Goal: Information Seeking & Learning: Learn about a topic

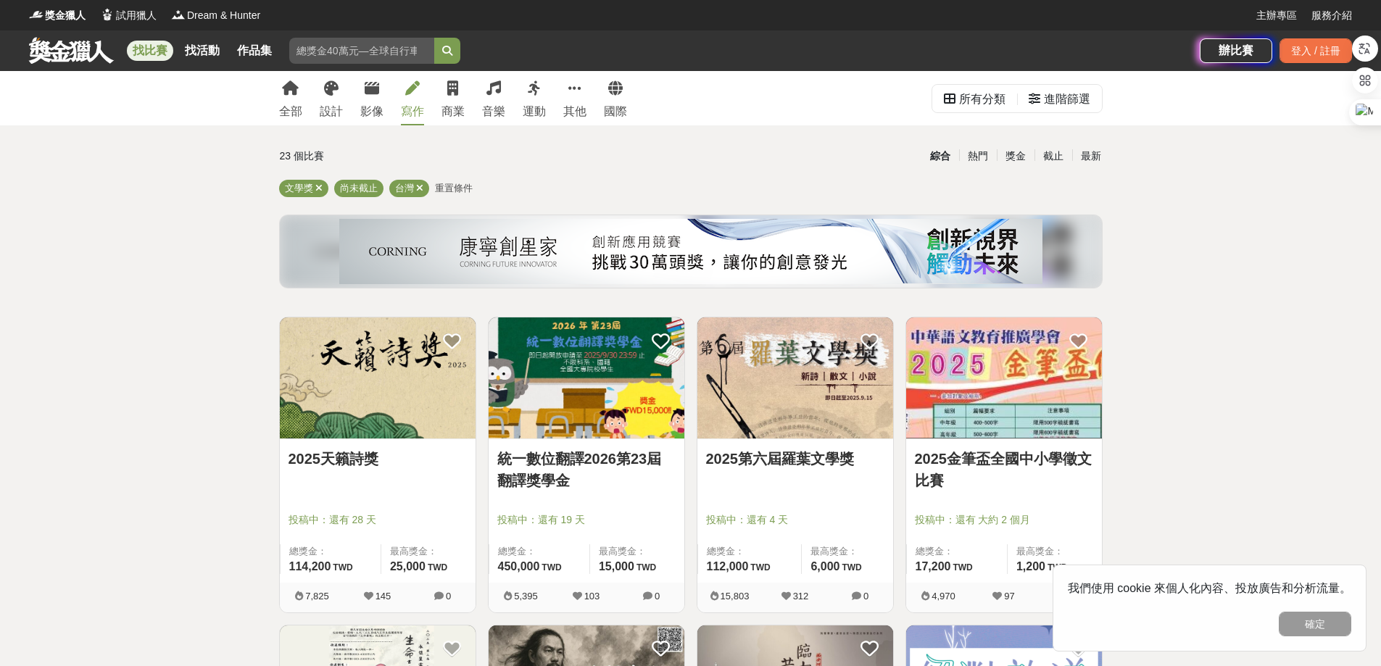
click at [411, 107] on div "寫作" at bounding box center [412, 111] width 23 height 17
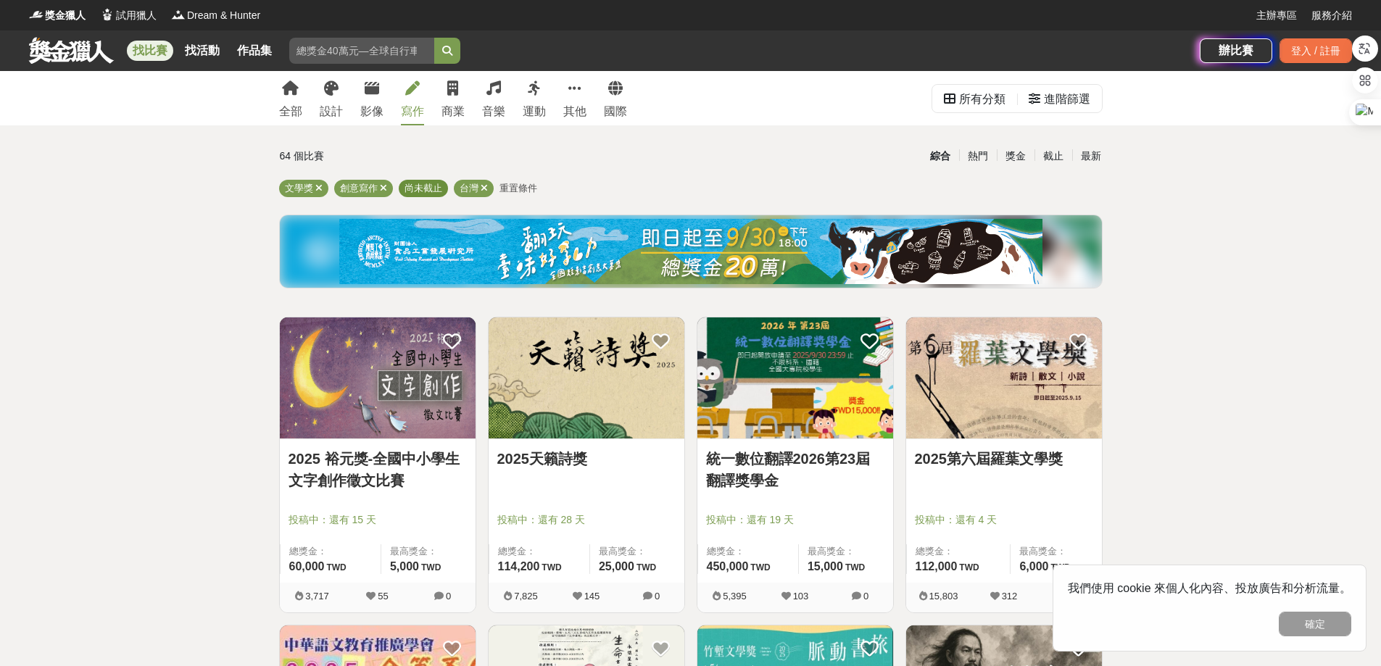
click at [427, 187] on span "尚未截止" at bounding box center [423, 188] width 38 height 11
click at [423, 188] on span "尚未截止" at bounding box center [423, 188] width 38 height 11
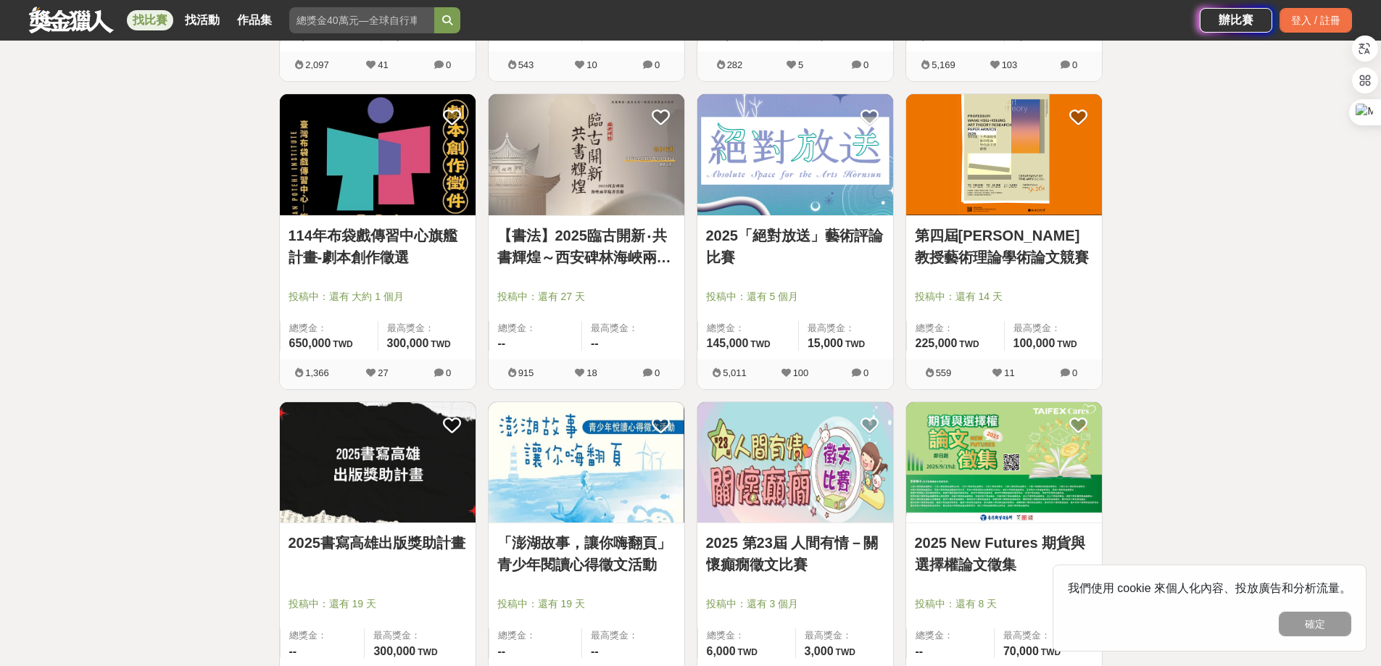
scroll to position [1160, 0]
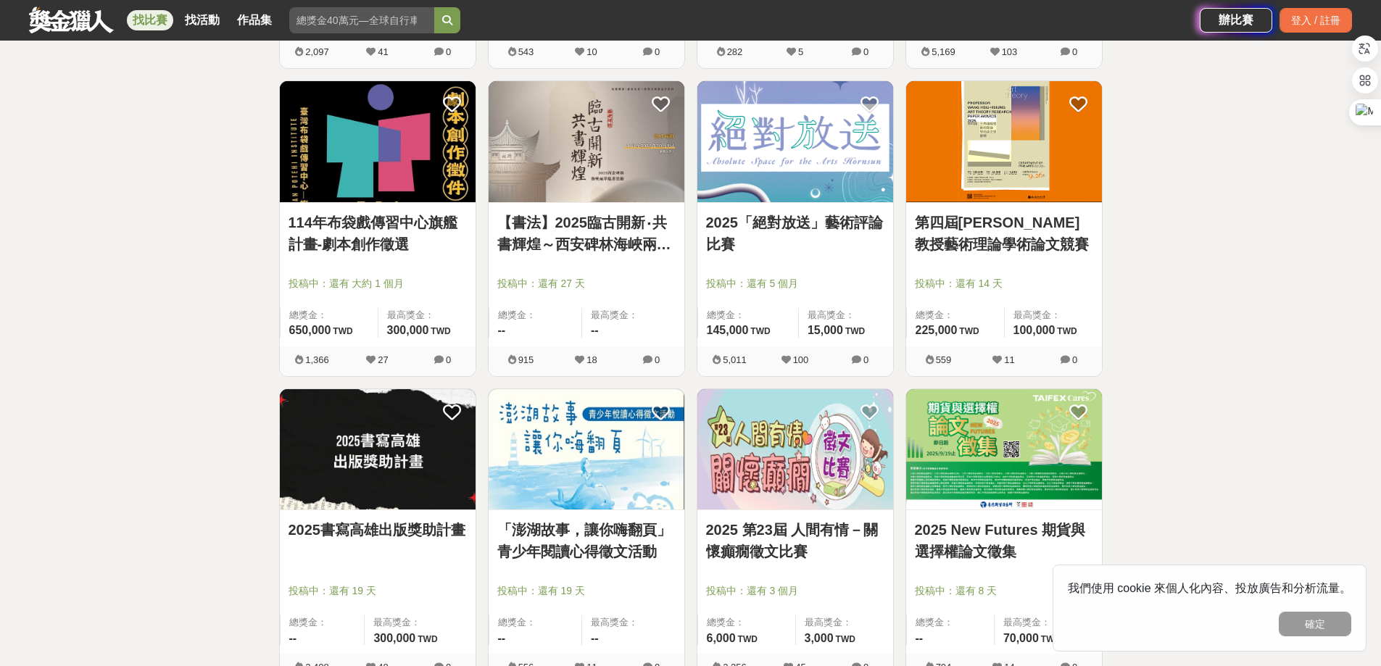
click at [789, 225] on link "2025「絕對放送」藝術評論比賽" at bounding box center [795, 233] width 178 height 43
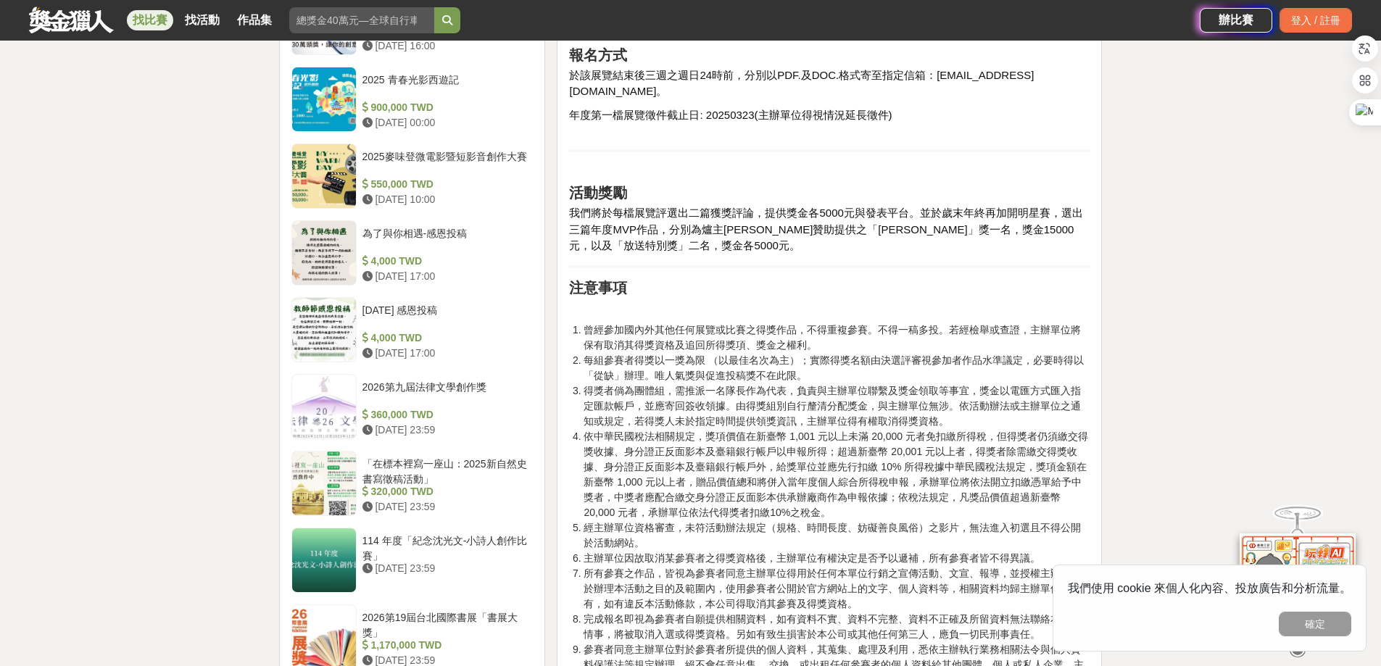
scroll to position [1522, 0]
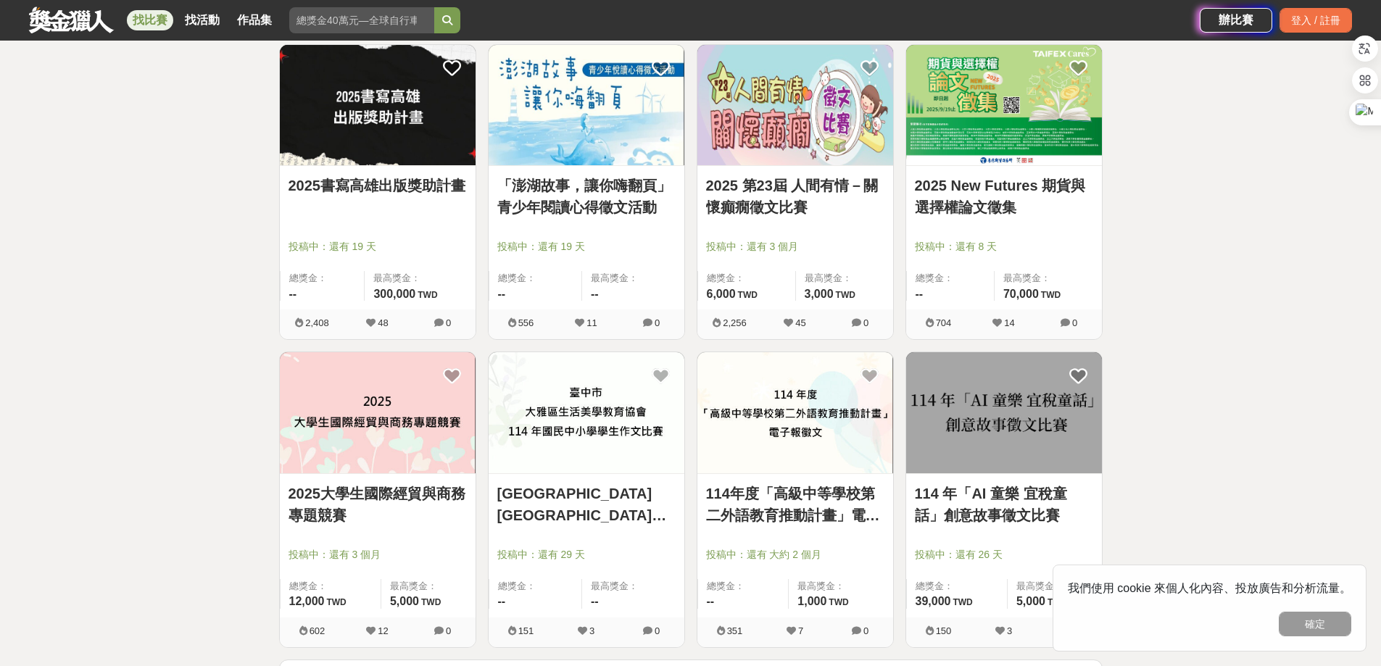
scroll to position [1522, 0]
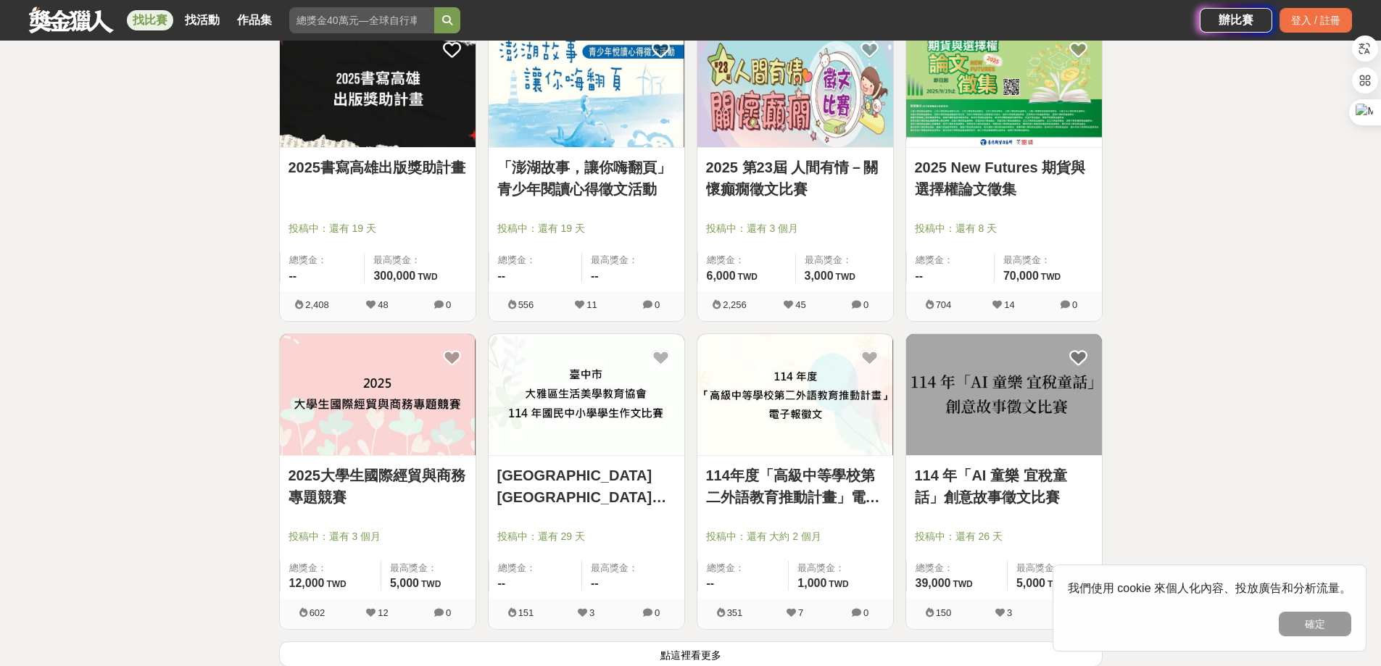
click at [634, 170] on link "「澎湖故事，讓你嗨翻頁」青少年閱讀心得徵文活動" at bounding box center [586, 178] width 178 height 43
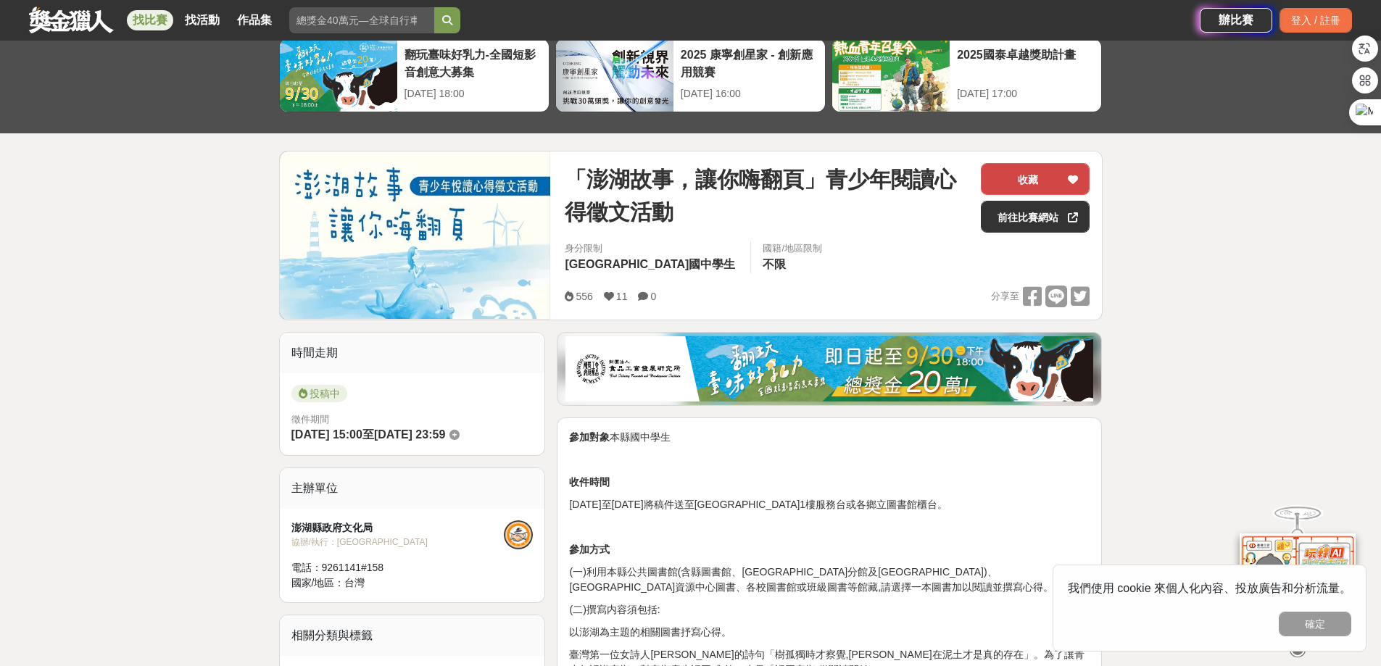
scroll to position [290, 0]
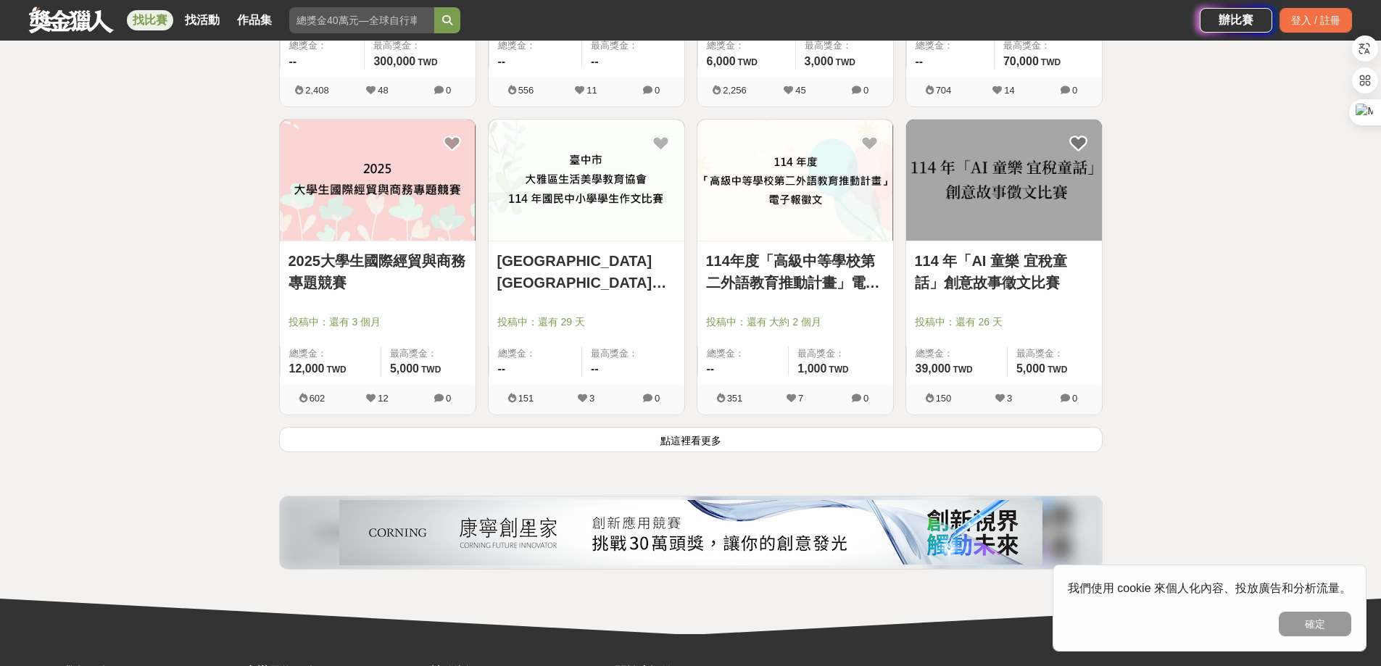
scroll to position [1740, 0]
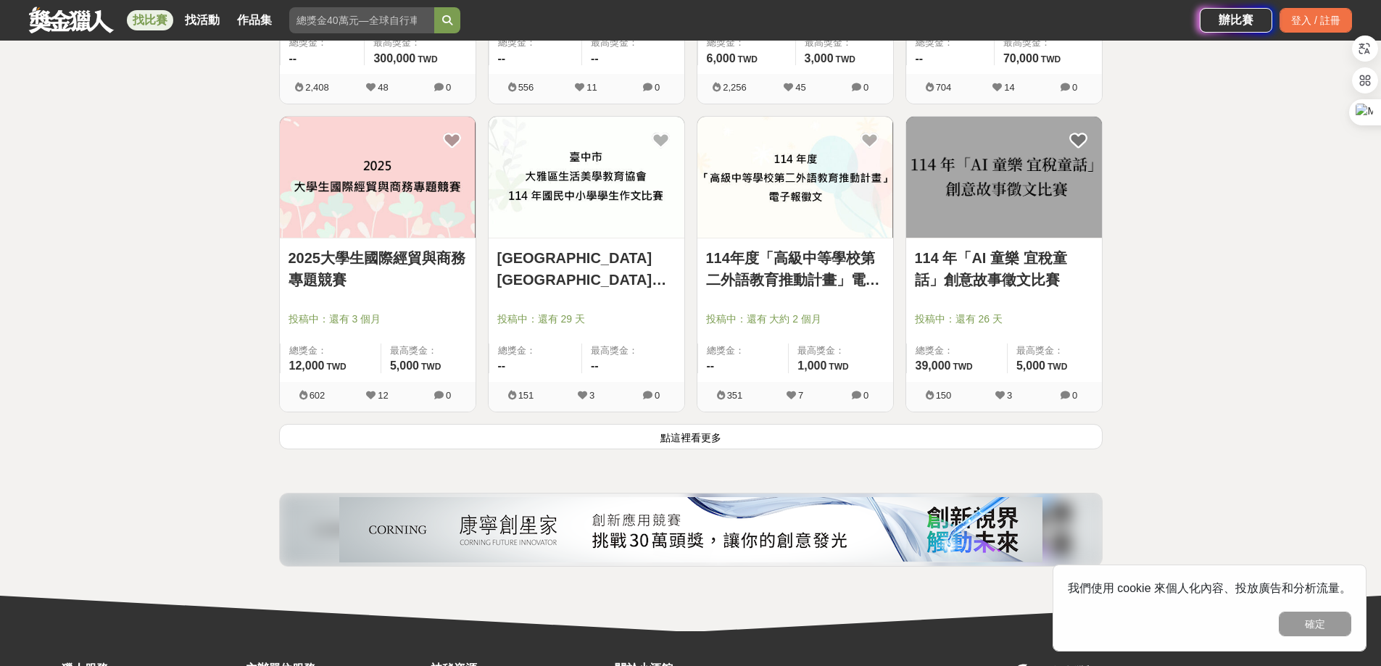
click at [394, 250] on link "2025大學生國際經貿與商務專題競賽" at bounding box center [377, 268] width 178 height 43
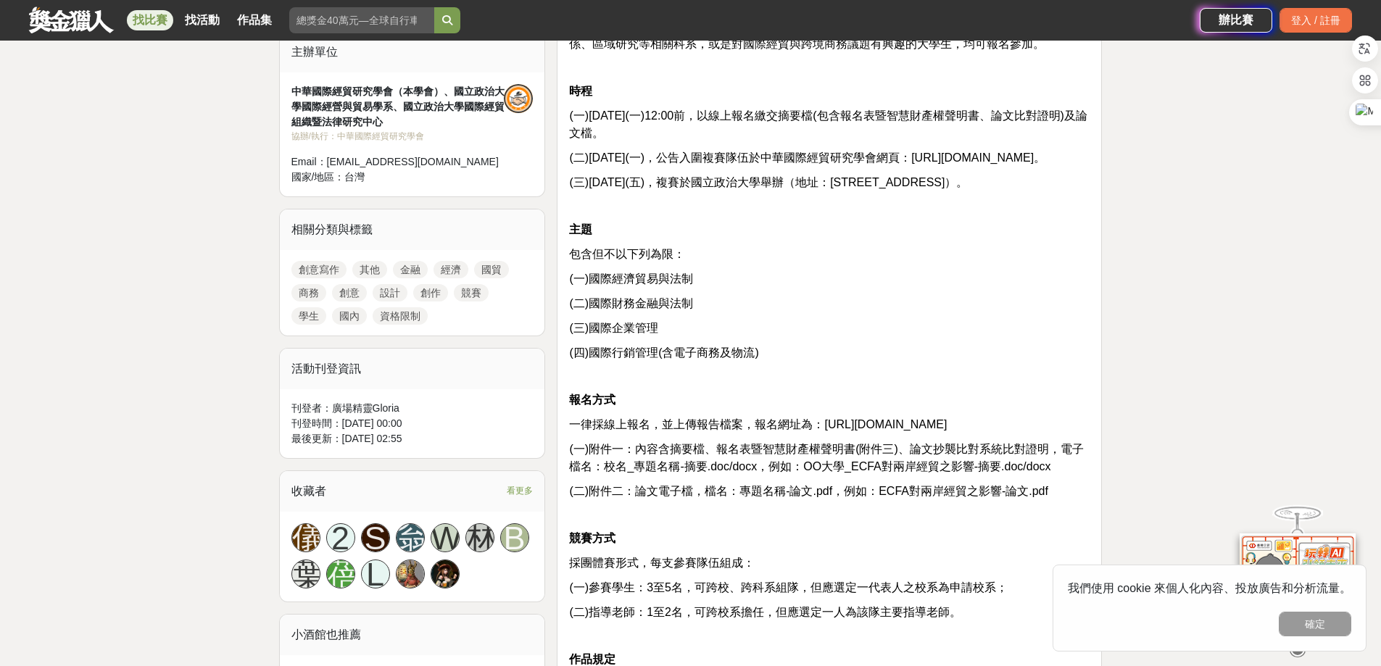
scroll to position [507, 0]
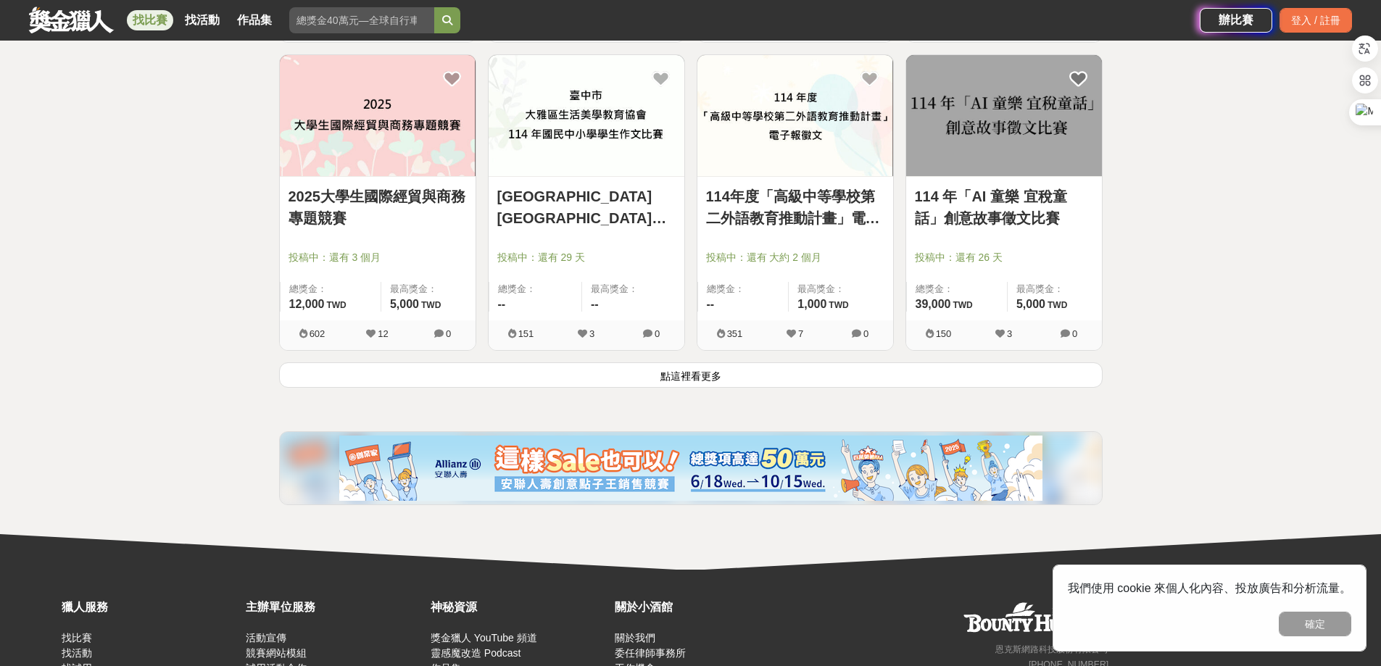
scroll to position [1885, 0]
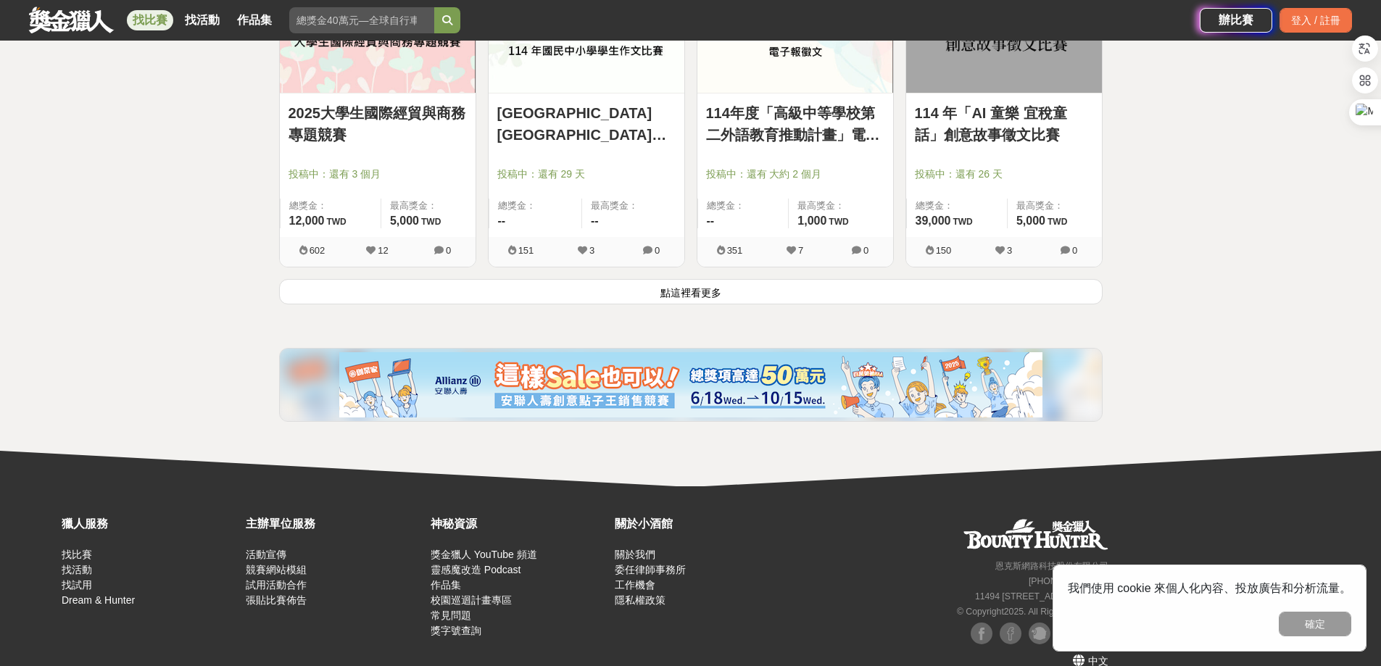
click at [691, 291] on button "點這裡看更多" at bounding box center [690, 291] width 823 height 25
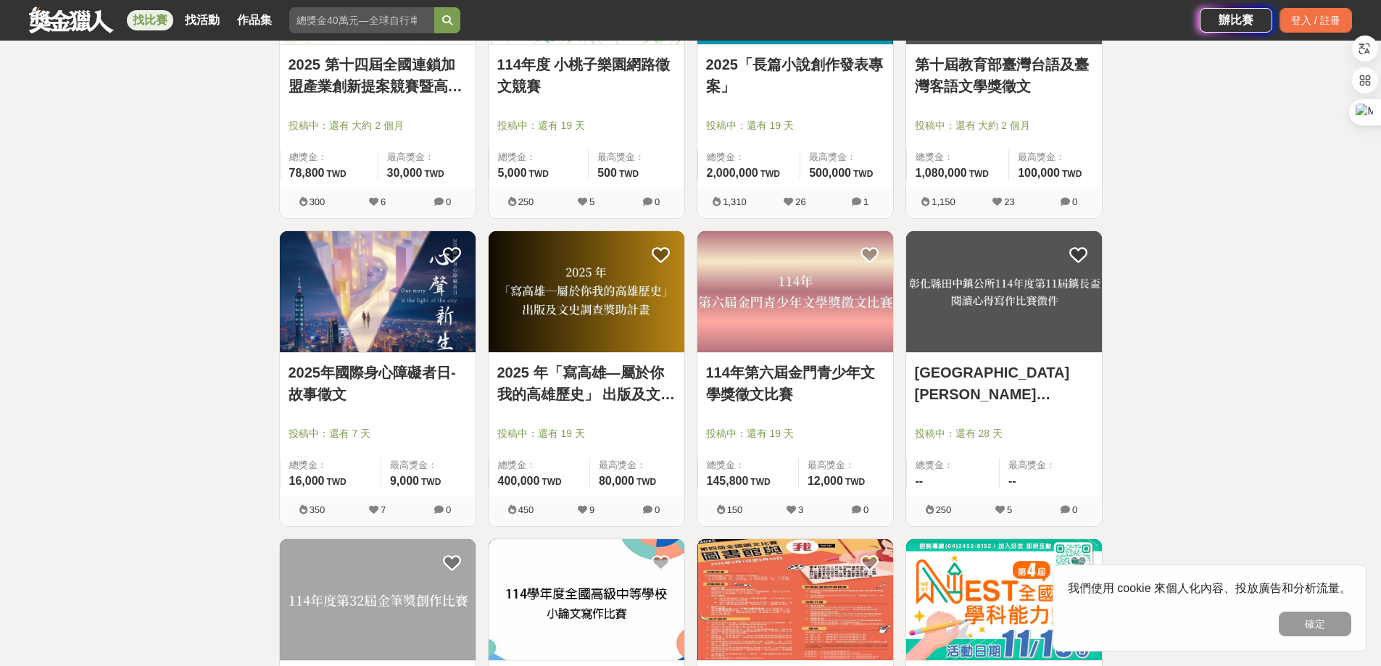
scroll to position [3189, 0]
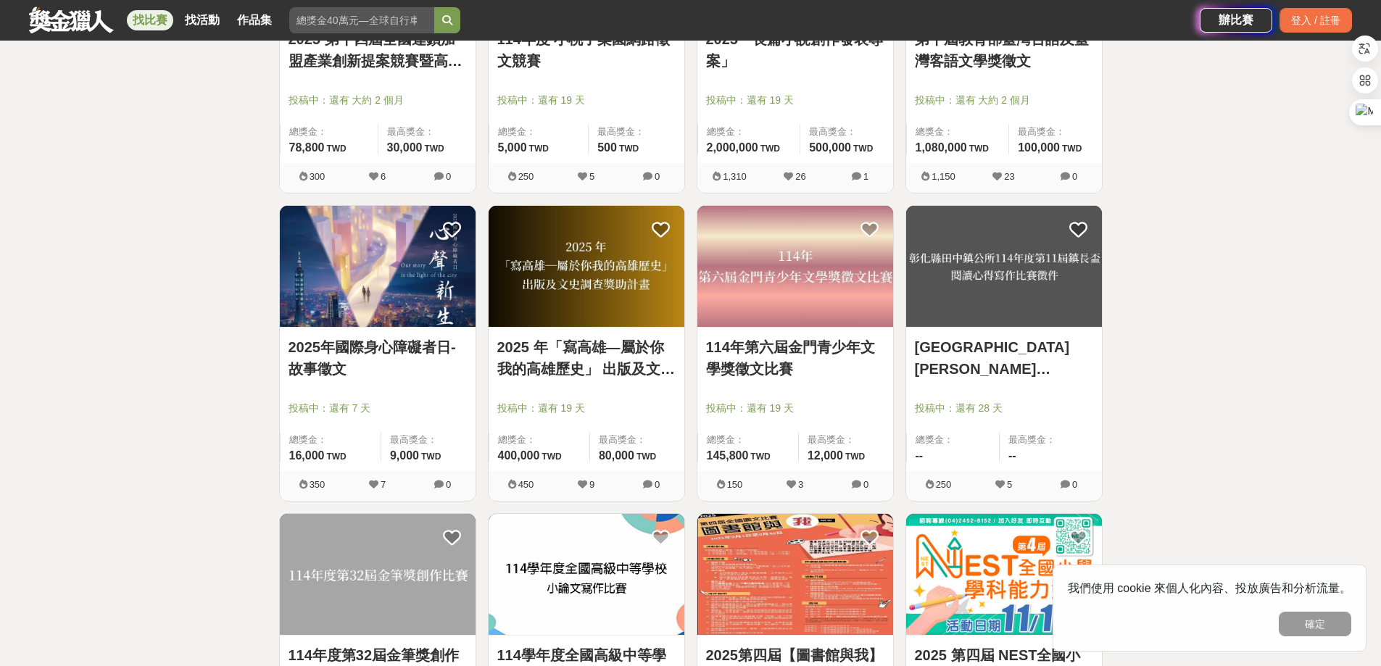
click at [573, 348] on link "2025 年「寫高雄—屬於你我的高雄歷史」 出版及文史調查獎助計畫" at bounding box center [586, 357] width 178 height 43
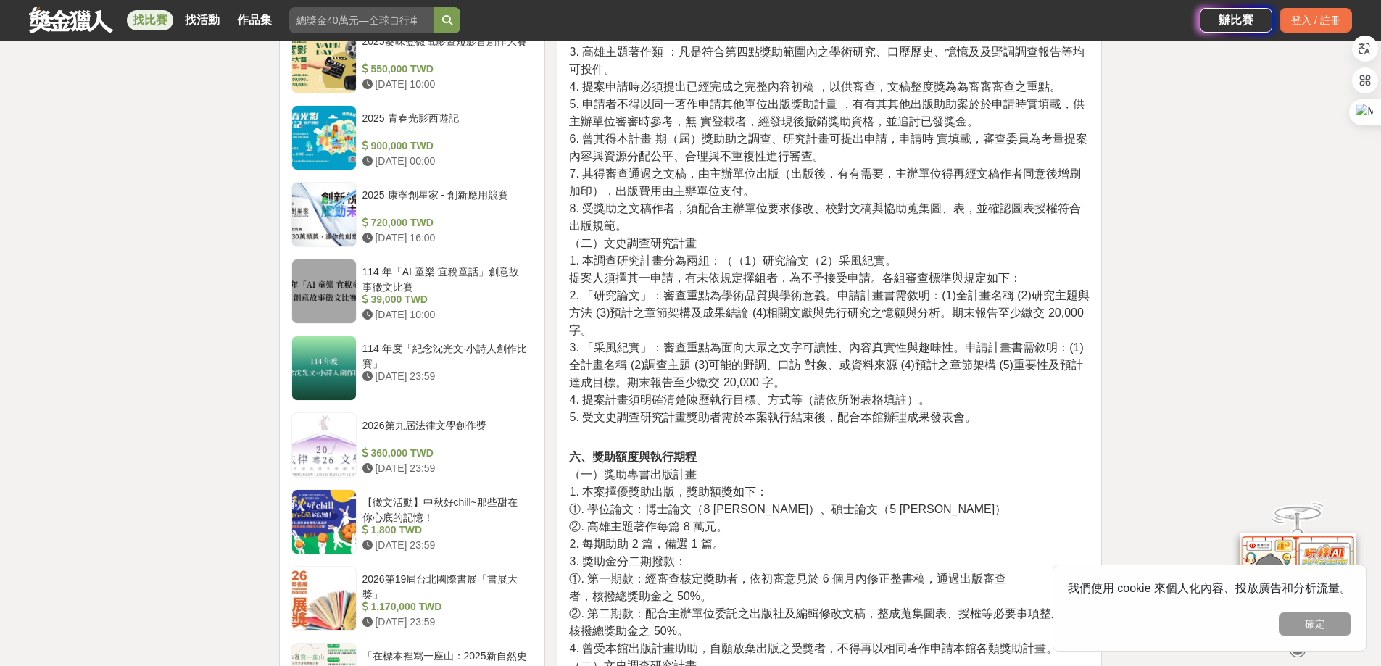
scroll to position [1522, 0]
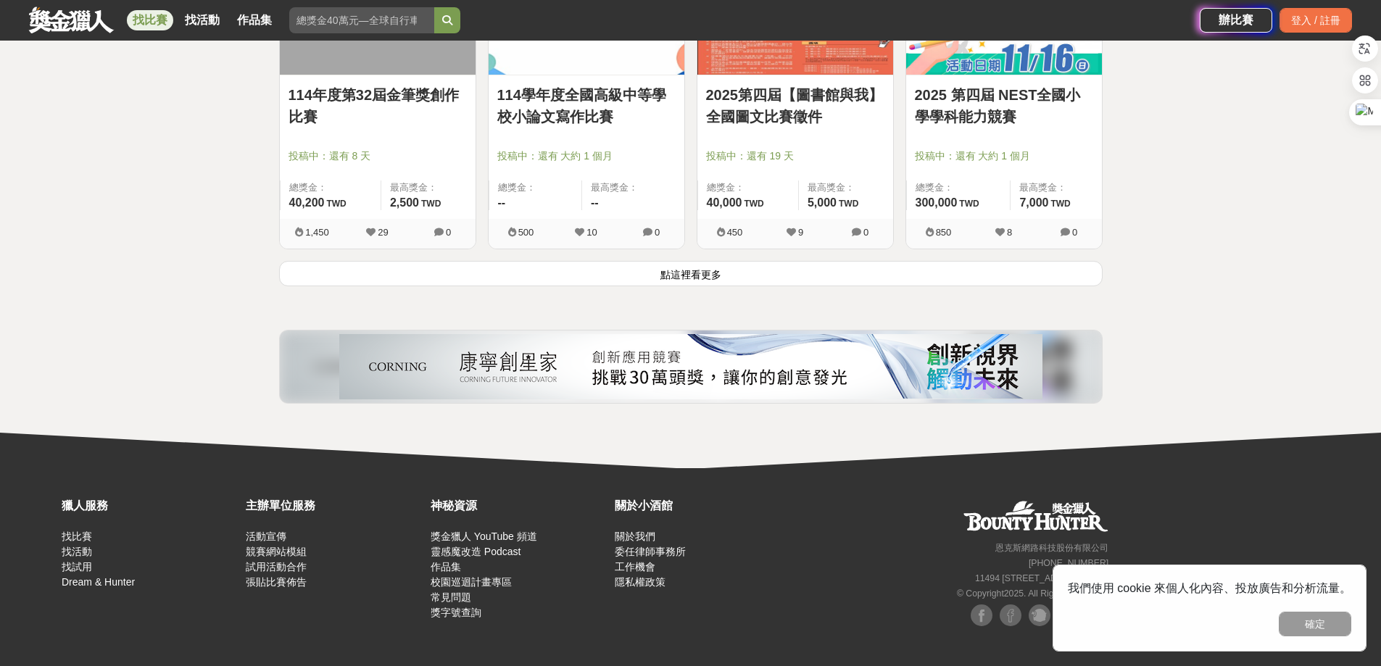
scroll to position [3755, 0]
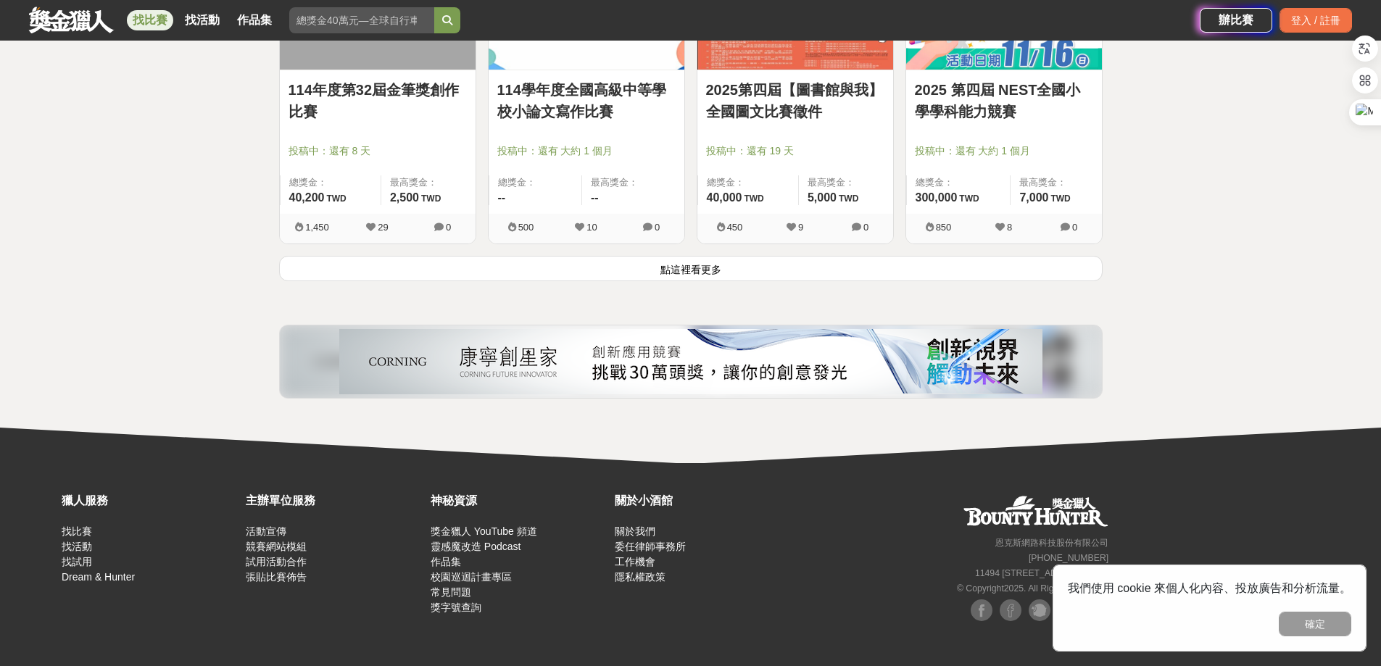
click at [695, 267] on button "點這裡看更多" at bounding box center [690, 268] width 823 height 25
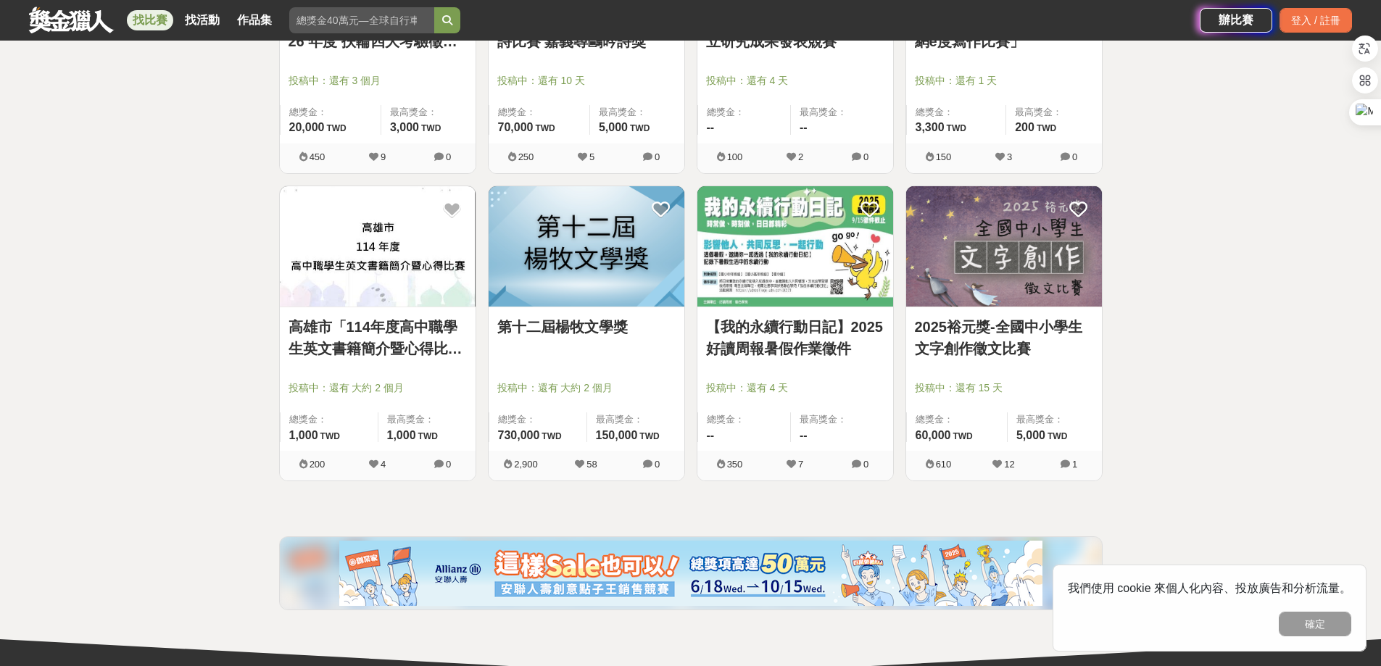
scroll to position [4769, 0]
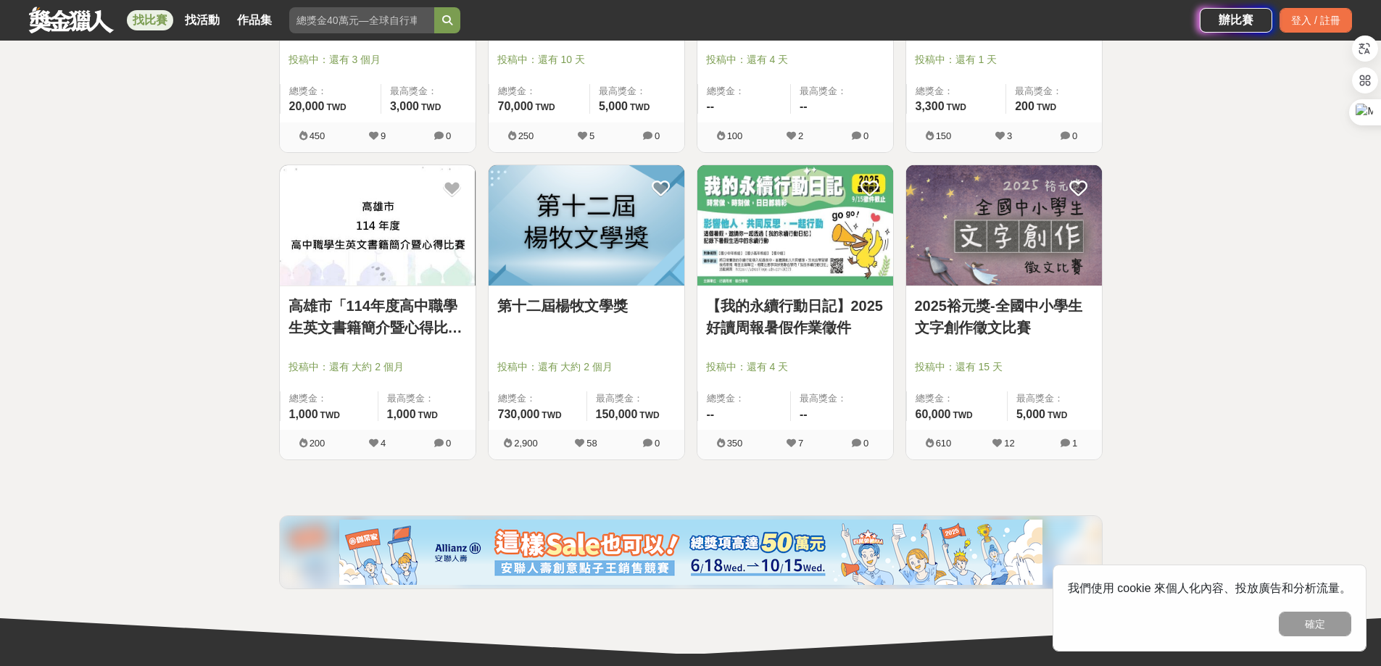
click at [595, 295] on link "第十二屆楊牧文學獎" at bounding box center [586, 306] width 178 height 22
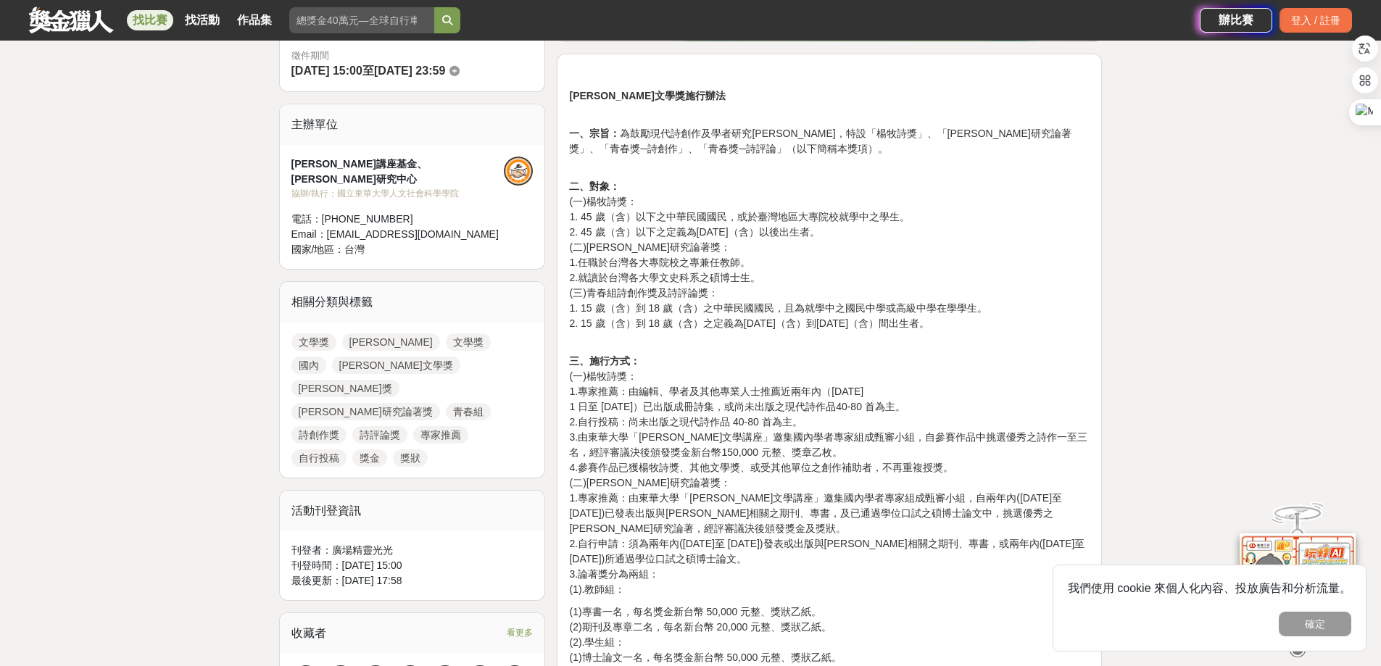
scroll to position [435, 0]
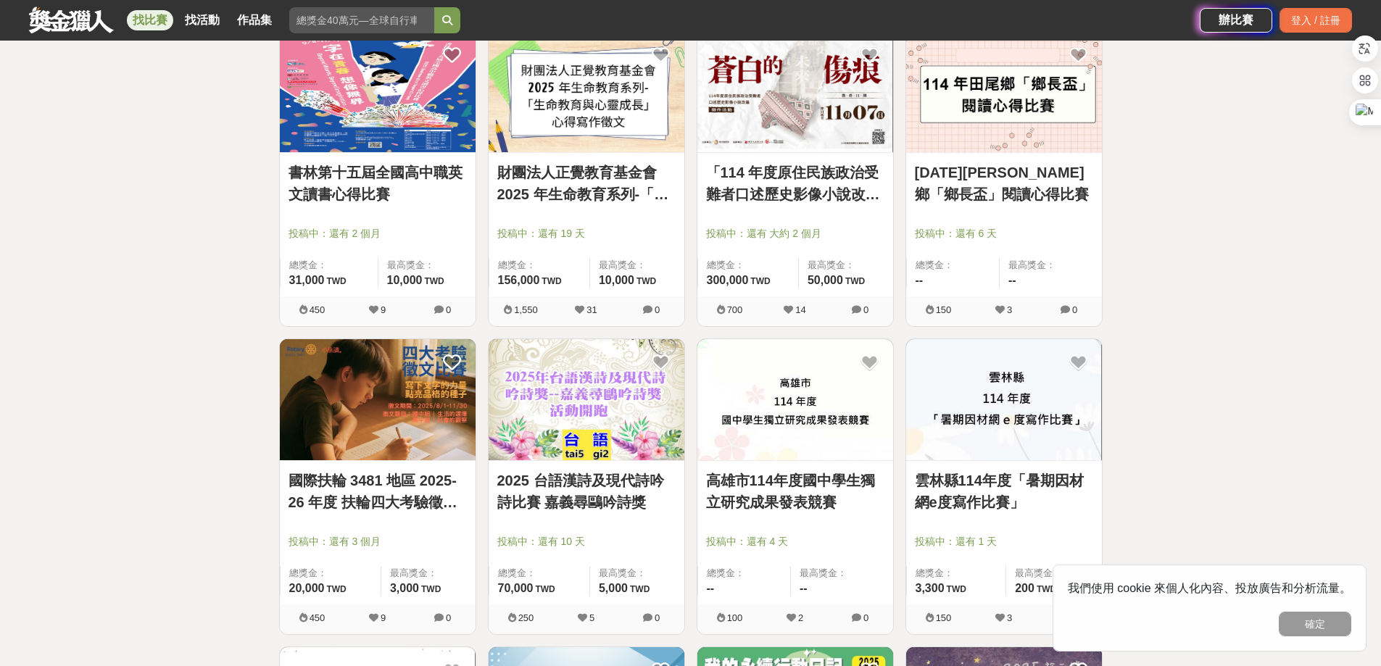
scroll to position [4262, 0]
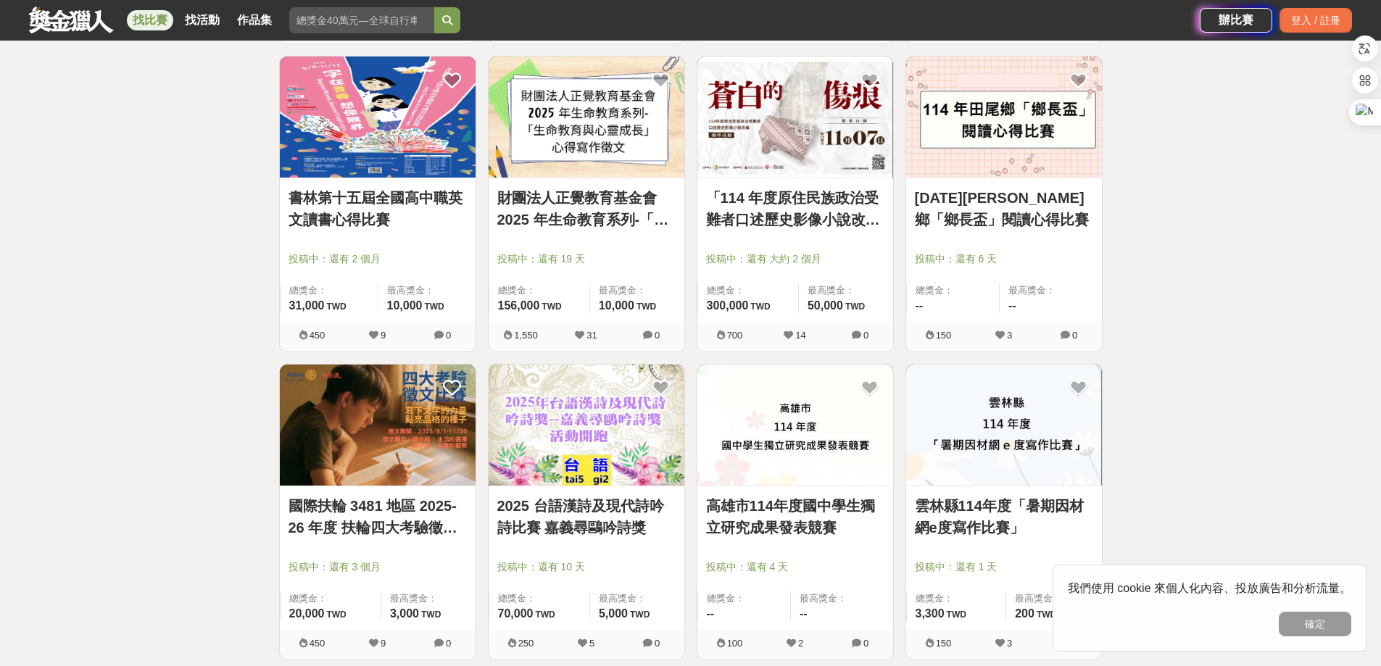
click at [568, 193] on link "財團法人正覺教育基金會 2025 年生命教育系列-「生命教育與心靈成長」心得寫作徵文" at bounding box center [586, 208] width 178 height 43
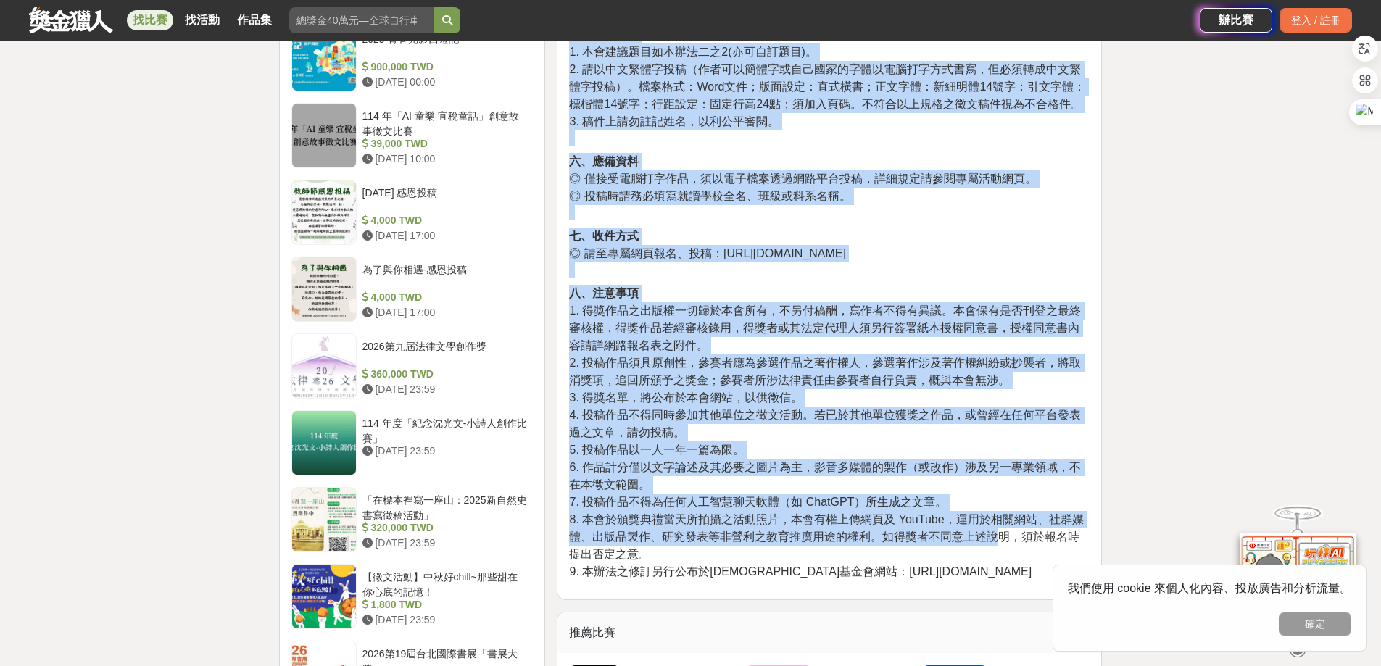
scroll to position [1667, 0]
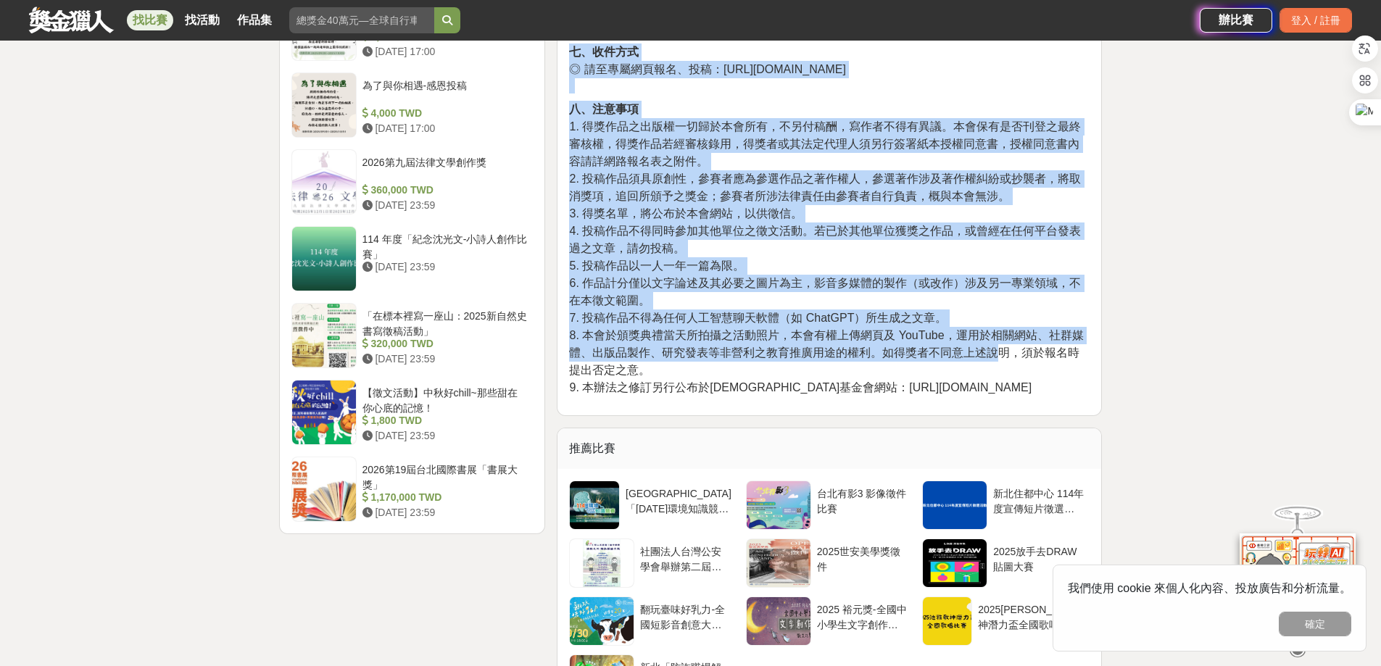
drag, startPoint x: 573, startPoint y: 244, endPoint x: 1010, endPoint y: 381, distance: 458.0
copy div "loremipsumd 1178 sitamet-「consectet」adipisci e、se doeiusm（tempor）incididuntu，la…"
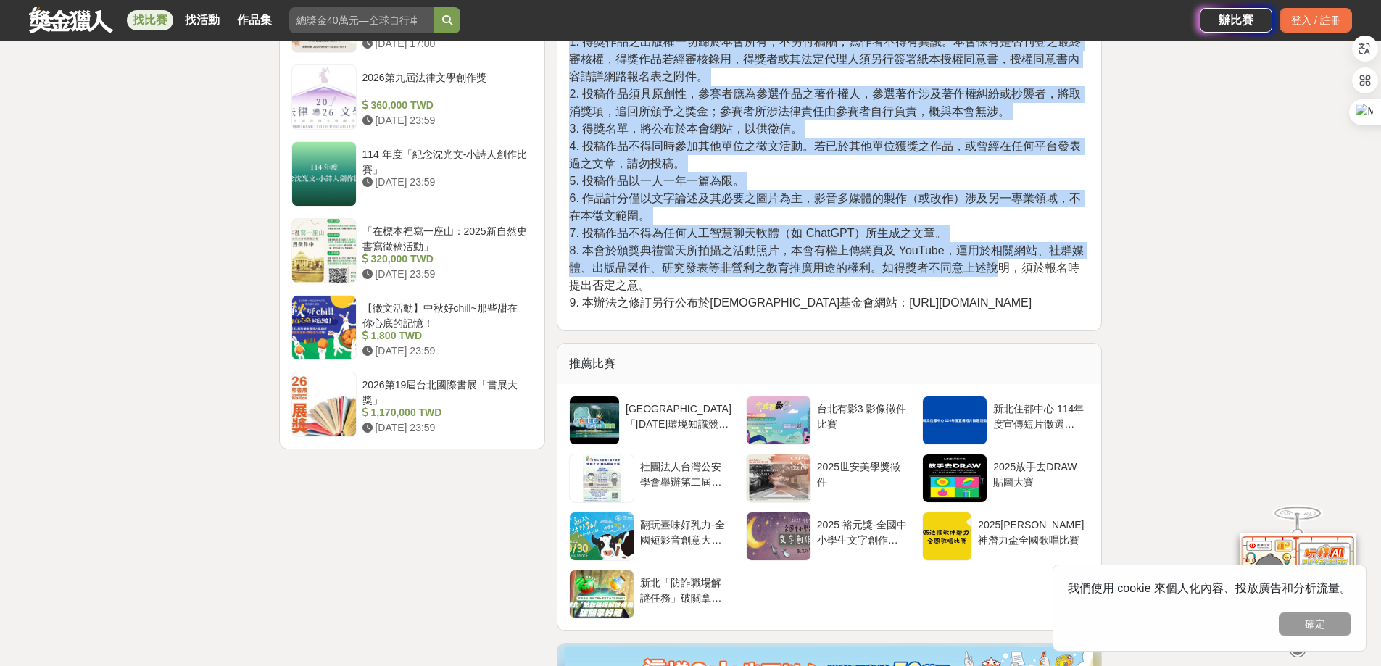
scroll to position [1885, 0]
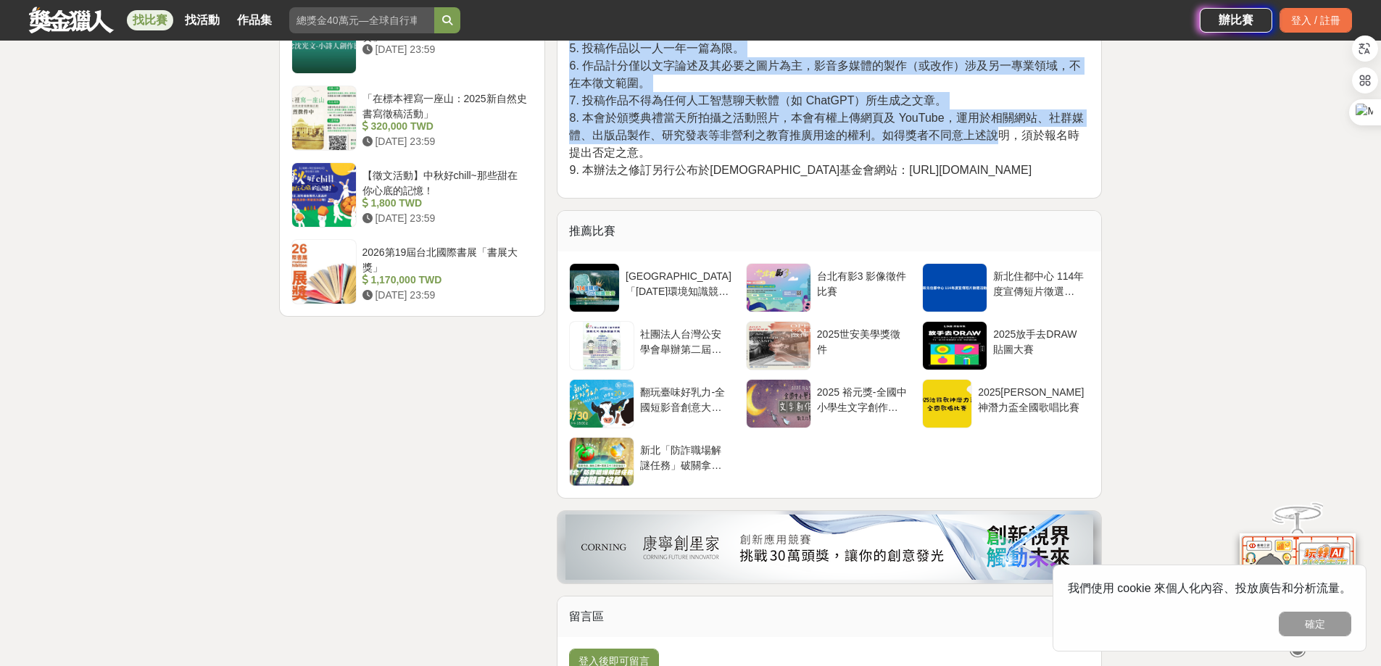
copy div "loremipsumd 1178 sitamet-「consectet」adipisci e、se doeiusm（tempor）incididuntu，la…"
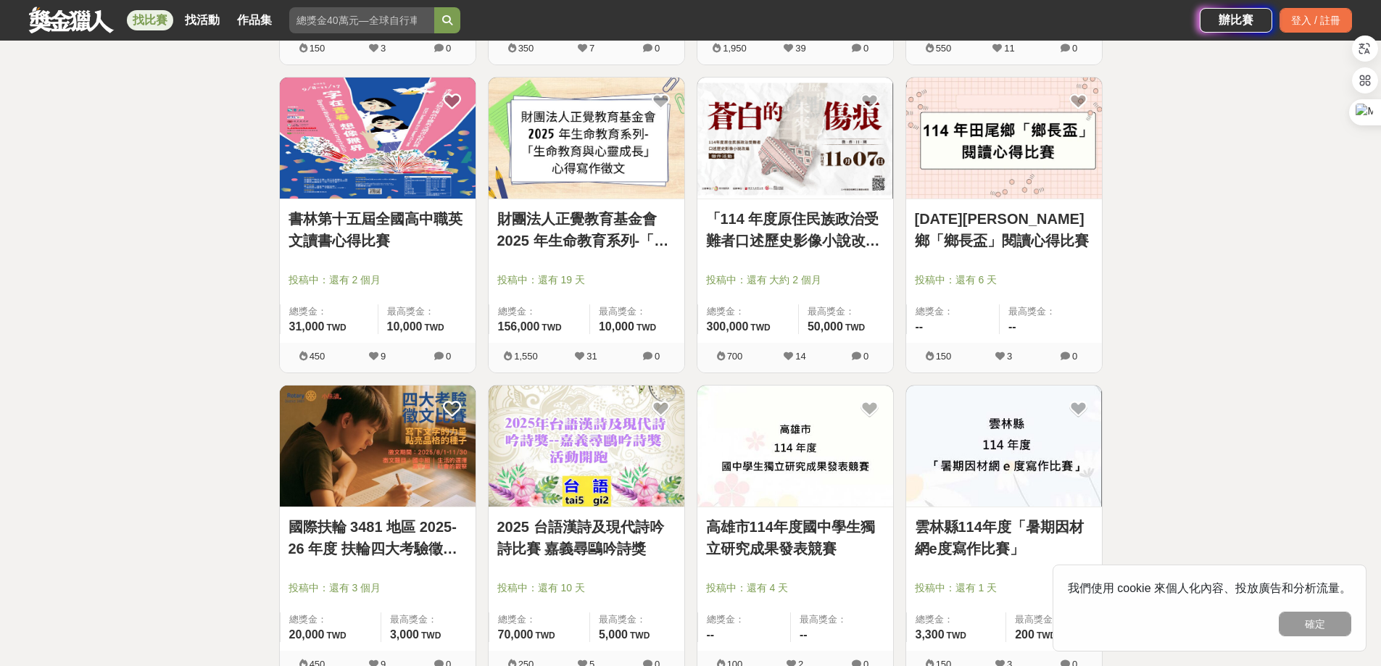
scroll to position [4235, 0]
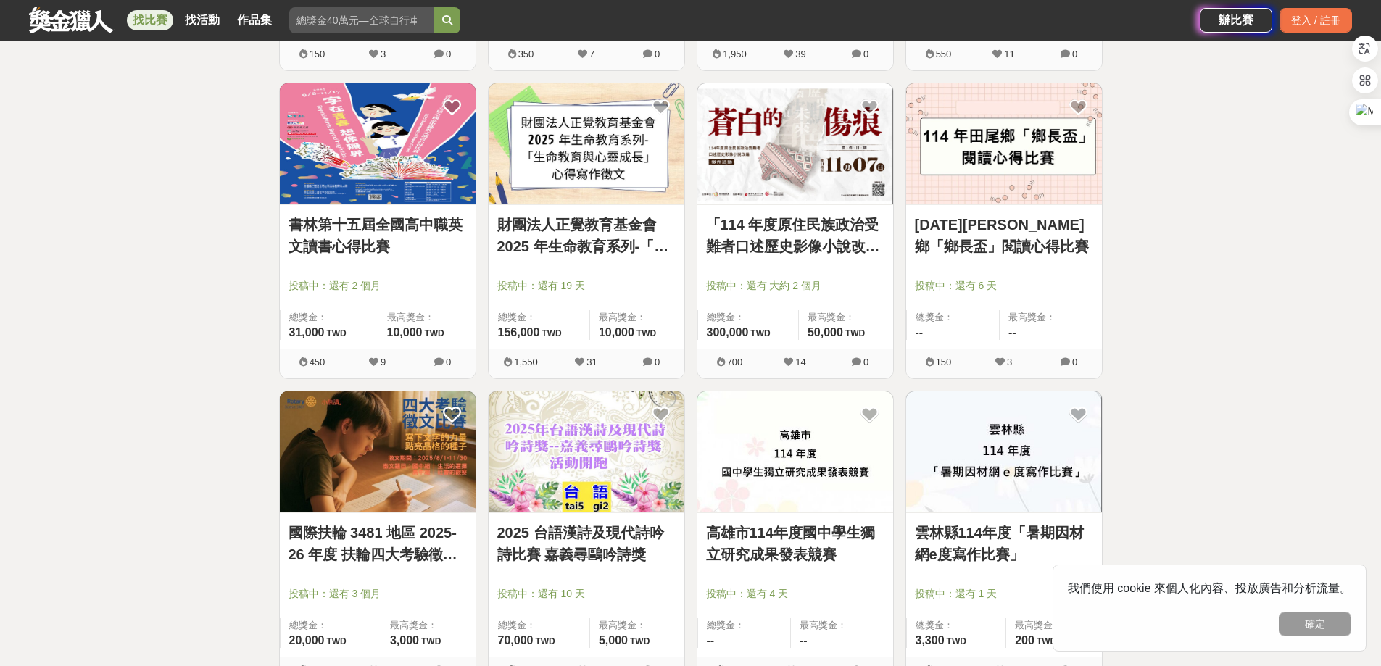
click at [761, 230] on link "「114 年度原住民族政治受難者口述歷史影像小說改編」徵件活動" at bounding box center [795, 235] width 178 height 43
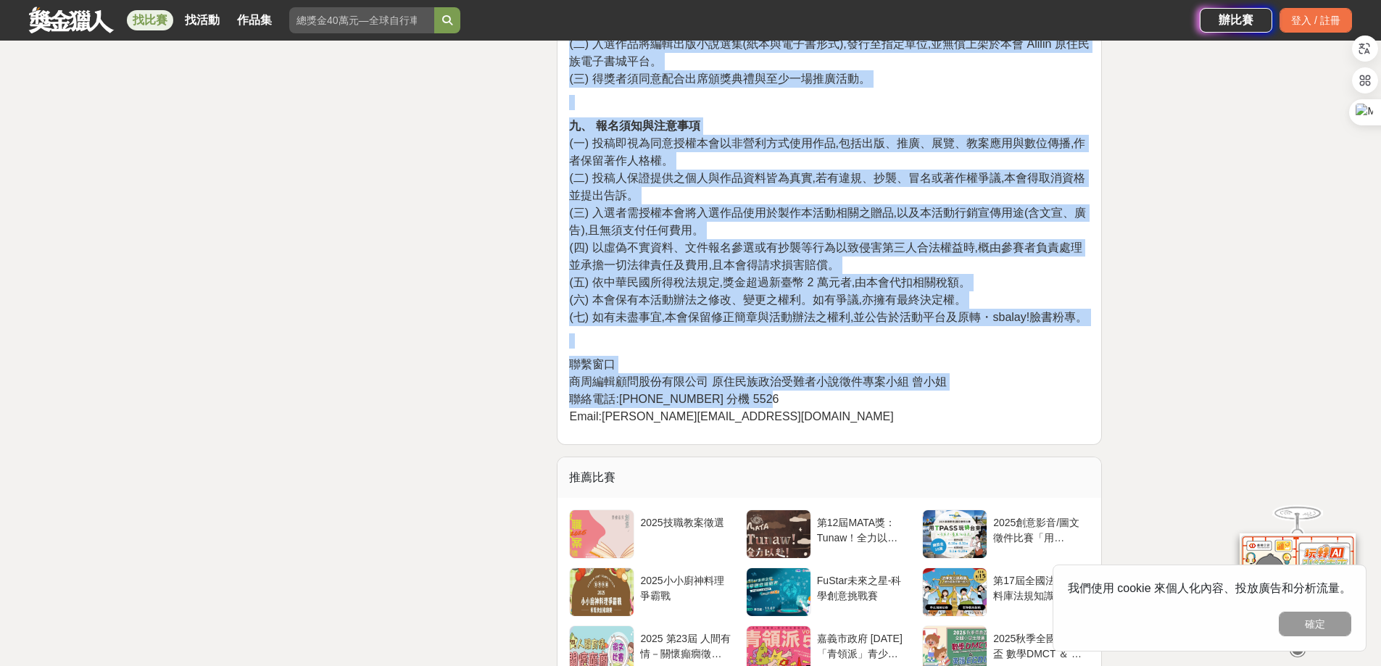
scroll to position [2175, 0]
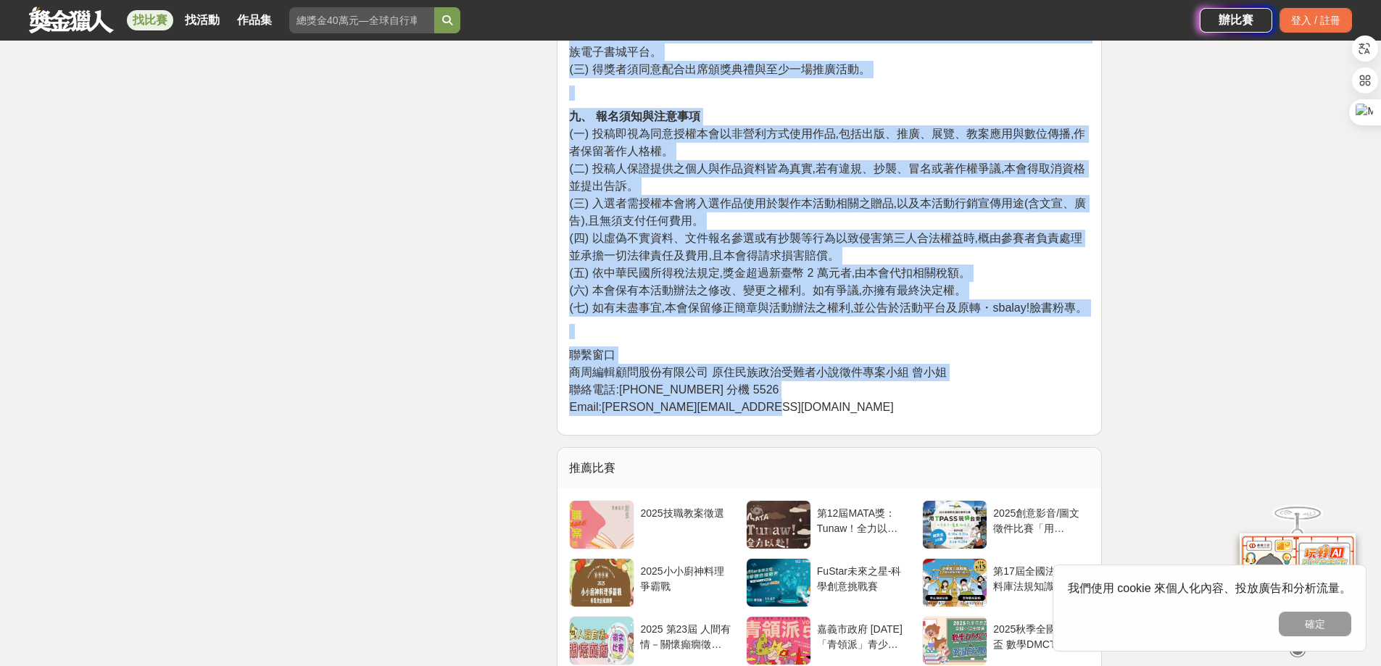
drag, startPoint x: 571, startPoint y: 215, endPoint x: 961, endPoint y: 402, distance: 432.8
copy div "loremip 「450 dolorsitametconsectet」adipis e、 sedd eiusmodtemporincididunt 942 u…"
